Goal: Navigation & Orientation: Find specific page/section

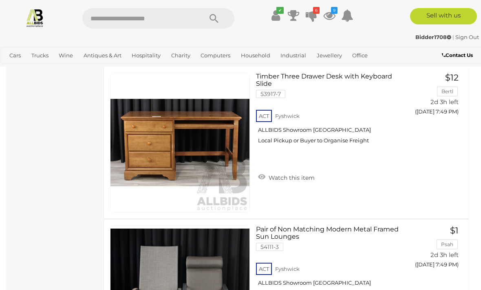
scroll to position [1053, 0]
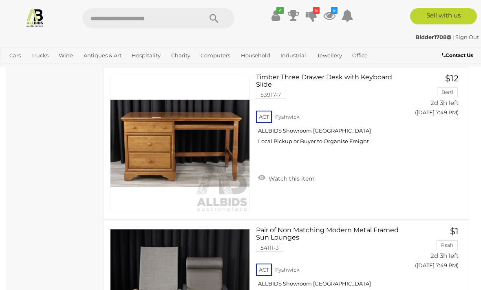
click at [329, 15] on icon at bounding box center [329, 15] width 12 height 15
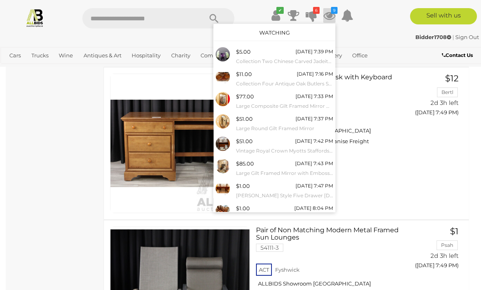
click at [307, 9] on icon at bounding box center [310, 15] width 11 height 15
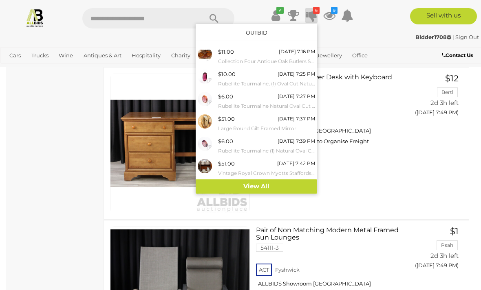
click at [258, 182] on link "View All" at bounding box center [255, 187] width 121 height 14
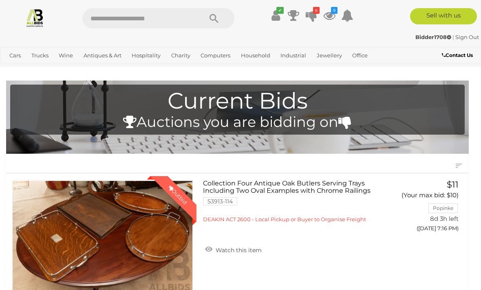
click at [330, 13] on icon at bounding box center [329, 15] width 12 height 15
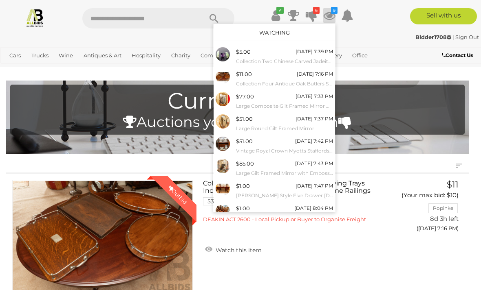
click at [289, 40] on div "Watching" at bounding box center [273, 32] width 121 height 17
click at [280, 30] on link "Watching" at bounding box center [274, 32] width 31 height 7
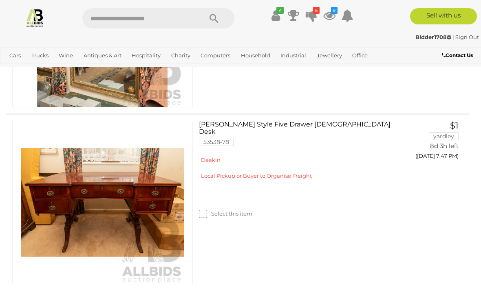
scroll to position [1186, 0]
